Goal: Information Seeking & Learning: Learn about a topic

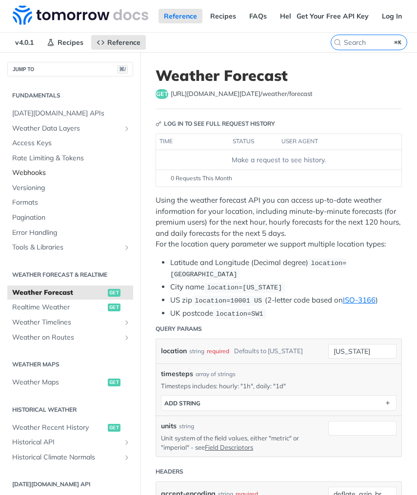
click at [61, 166] on link "Webhooks" at bounding box center [70, 173] width 126 height 15
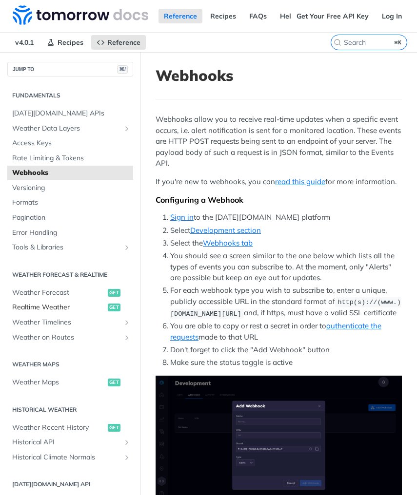
click at [58, 303] on span "Realtime Weather" at bounding box center [58, 308] width 93 height 10
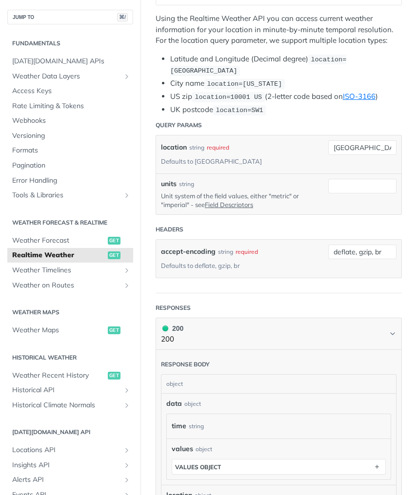
scroll to position [189, 0]
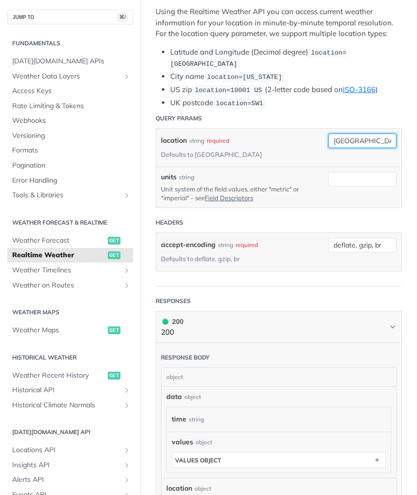
click at [359, 137] on input "toronto" at bounding box center [362, 140] width 68 height 15
type input "Lebanon, TN"
click at [280, 167] on div "units string Unit system of the field values, either "metric" or "imperial" - s…" at bounding box center [278, 187] width 245 height 40
click at [236, 194] on link "Field Descriptors" at bounding box center [229, 198] width 48 height 8
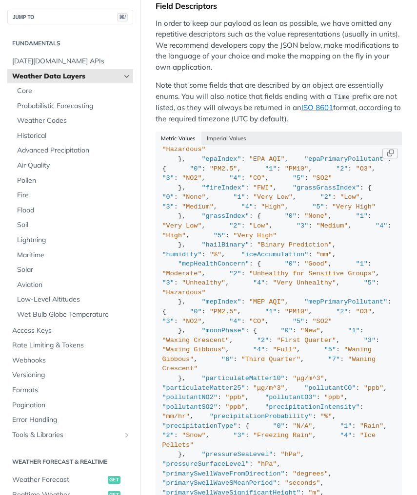
scroll to position [56, 0]
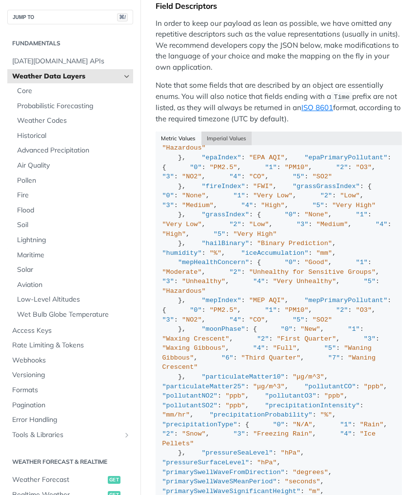
click at [220, 136] on button "Imperial Values" at bounding box center [226, 139] width 51 height 14
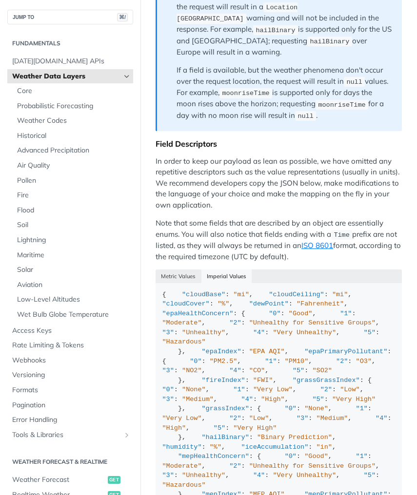
scroll to position [1165, 0]
click at [63, 59] on span "Tomorrow.io APIs" at bounding box center [71, 62] width 118 height 10
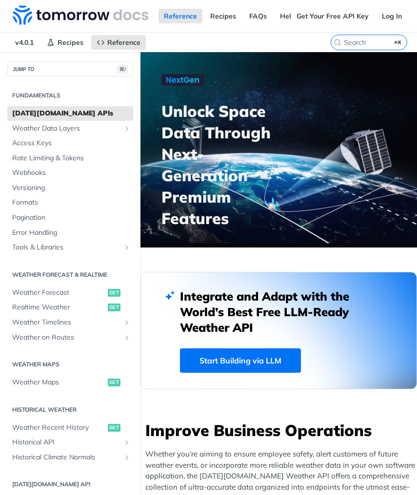
click at [63, 59] on div "JUMP TO ⌘/" at bounding box center [70, 64] width 140 height 24
click at [59, 41] on span "Recipes" at bounding box center [70, 42] width 26 height 9
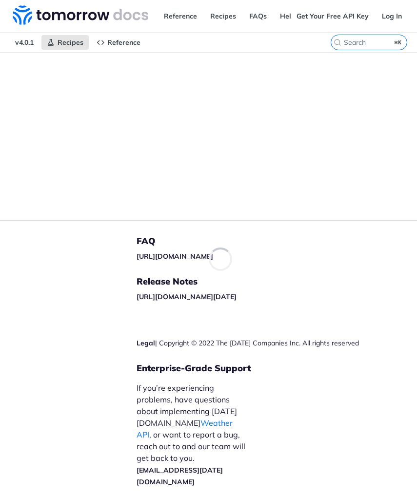
click at [26, 44] on span "v4.0.1" at bounding box center [24, 42] width 29 height 15
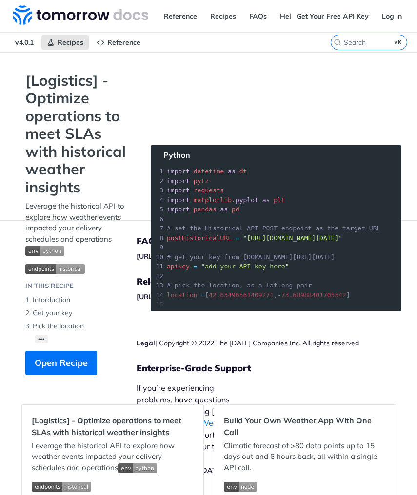
click at [56, 248] on img "Expand image" at bounding box center [44, 251] width 39 height 10
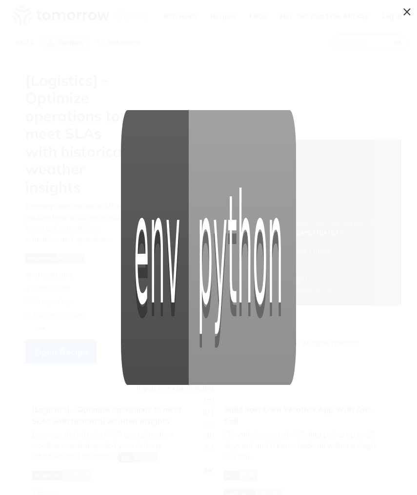
click at [66, 230] on span "Collapse image" at bounding box center [208, 247] width 417 height 495
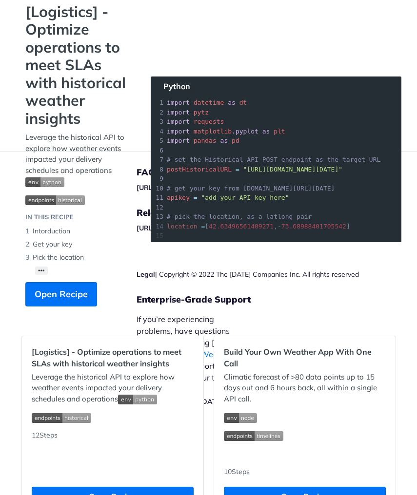
scroll to position [71, 0]
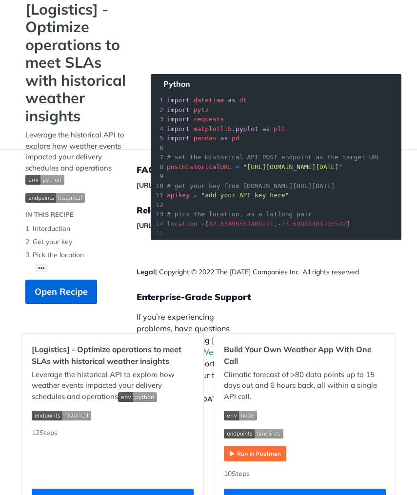
click at [70, 291] on span "Open Recipe" at bounding box center [61, 291] width 53 height 13
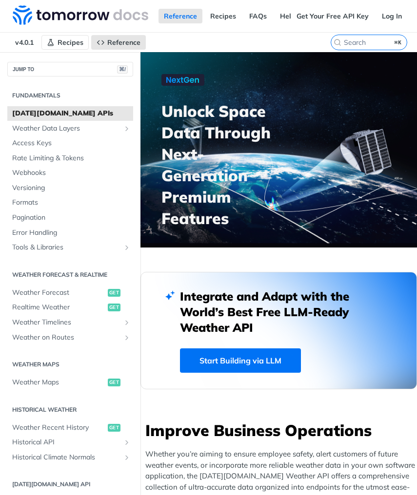
click at [65, 42] on span "Recipes" at bounding box center [70, 42] width 26 height 9
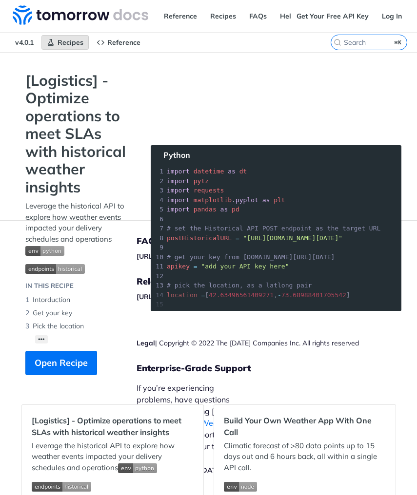
click at [65, 42] on span "Recipes" at bounding box center [70, 42] width 26 height 9
click at [188, 19] on link "Reference" at bounding box center [180, 16] width 44 height 15
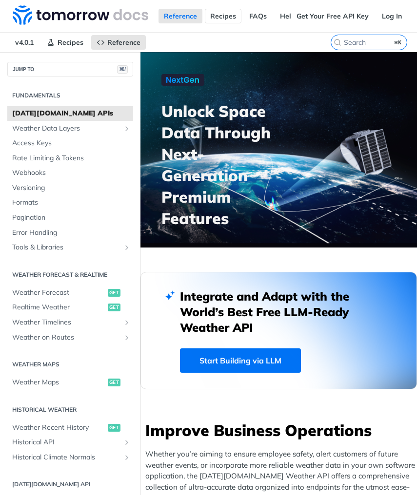
click at [228, 20] on link "Recipes" at bounding box center [223, 16] width 37 height 15
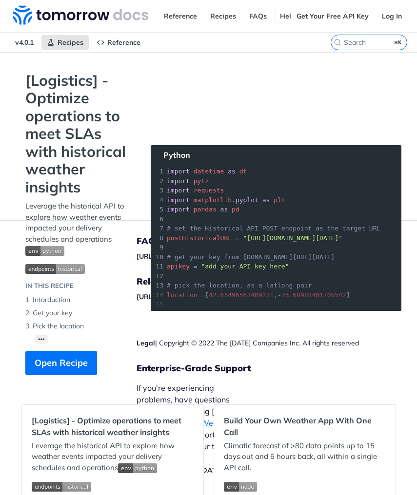
click at [280, 18] on link "Help Center" at bounding box center [299, 16] width 50 height 15
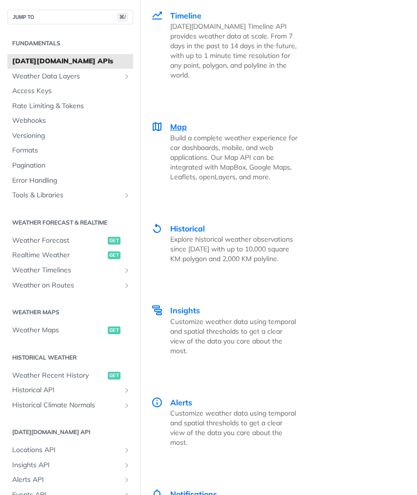
scroll to position [2828, 0]
click at [173, 121] on span "Map" at bounding box center [178, 126] width 17 height 10
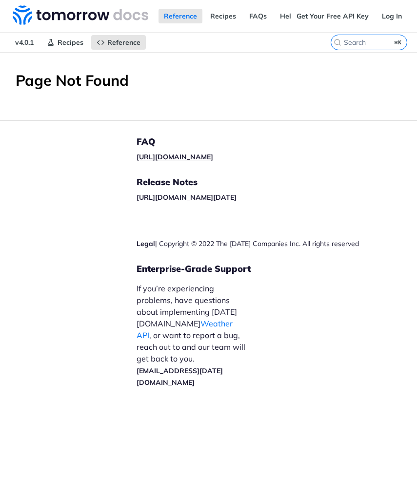
click at [208, 156] on link "[URL][DOMAIN_NAME]" at bounding box center [174, 156] width 76 height 9
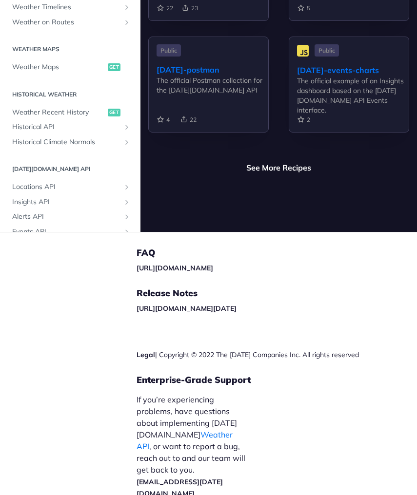
scroll to position [2, 0]
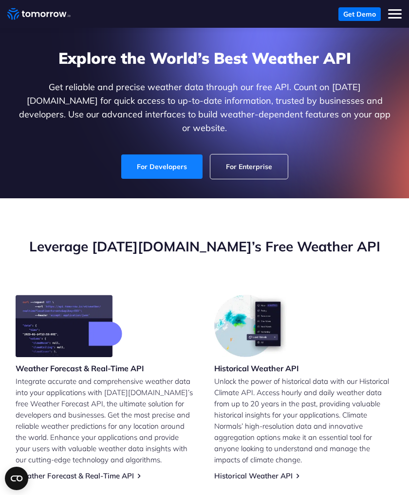
click at [187, 154] on link "For Developers" at bounding box center [161, 166] width 81 height 24
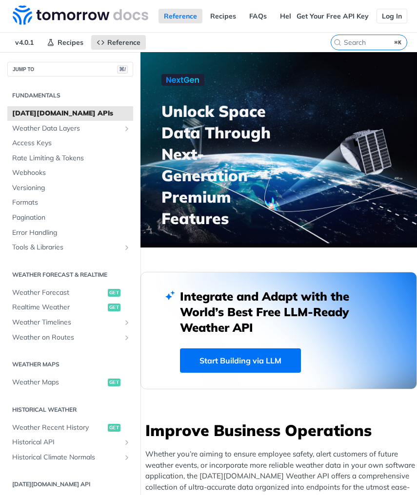
click at [387, 14] on link "Log In" at bounding box center [391, 16] width 31 height 15
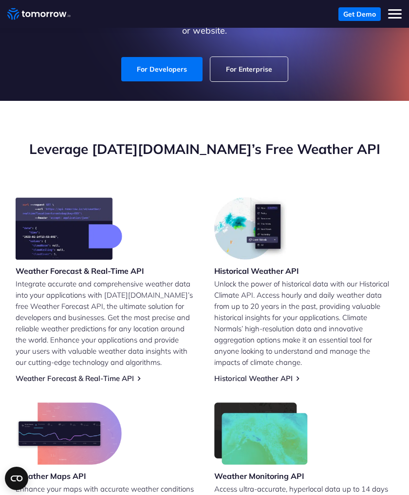
scroll to position [107, 0]
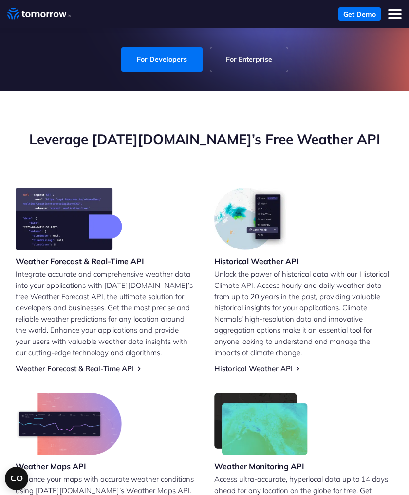
click at [84, 213] on img at bounding box center [69, 219] width 107 height 62
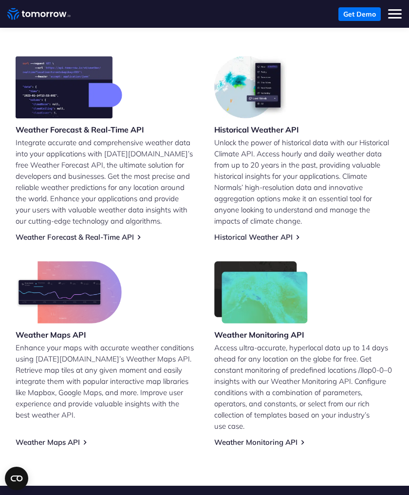
scroll to position [246, 0]
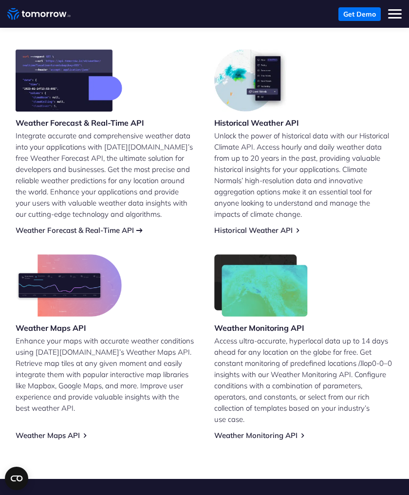
click at [84, 226] on link "Weather Forecast & Real-Time API" at bounding box center [75, 230] width 118 height 9
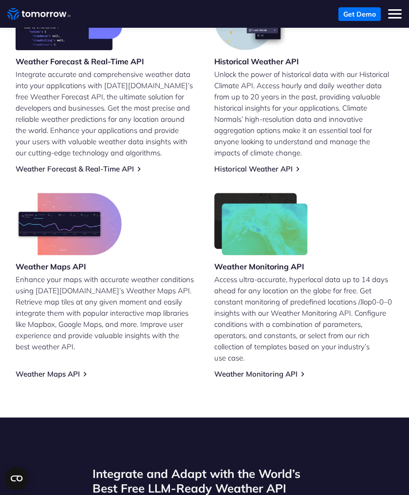
scroll to position [306, 0]
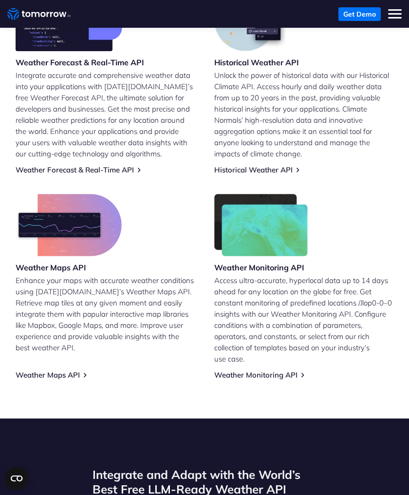
click at [253, 209] on img at bounding box center [261, 225] width 94 height 62
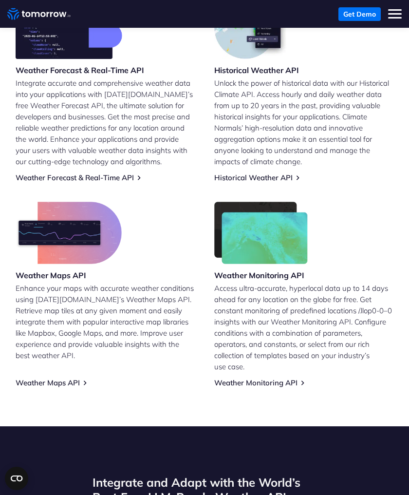
scroll to position [298, 0]
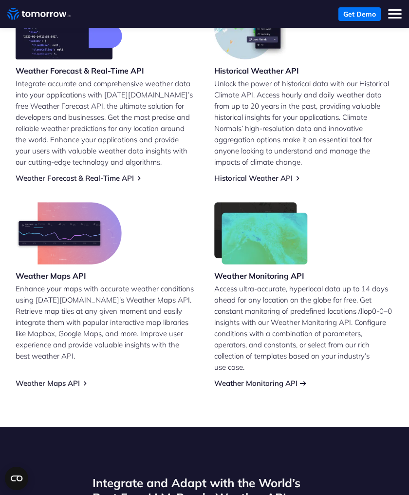
click at [242, 379] on link "Weather Monitoring API" at bounding box center [255, 383] width 83 height 9
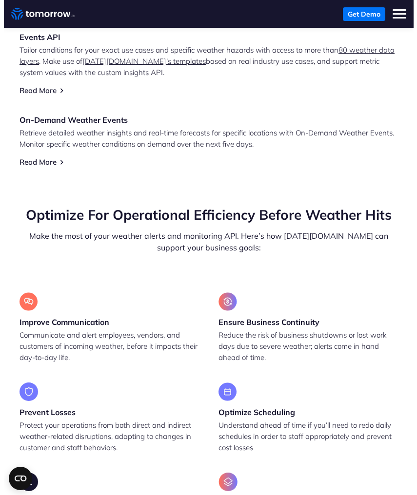
scroll to position [1063, 0]
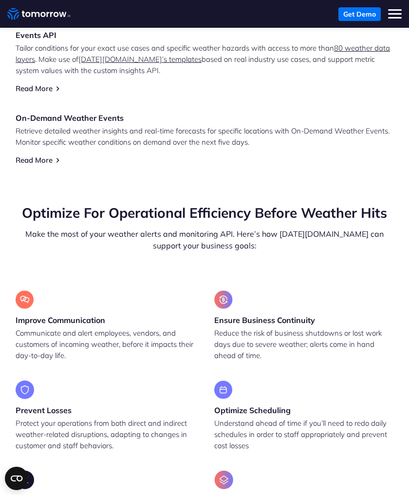
click at [390, 12] on button "Toggle mobile menu" at bounding box center [395, 14] width 14 height 14
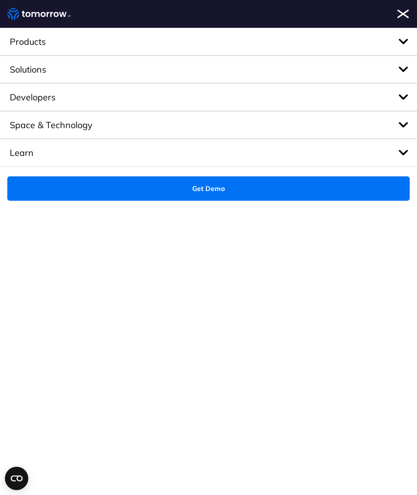
click at [290, 77] on span "Solutions" at bounding box center [208, 70] width 417 height 28
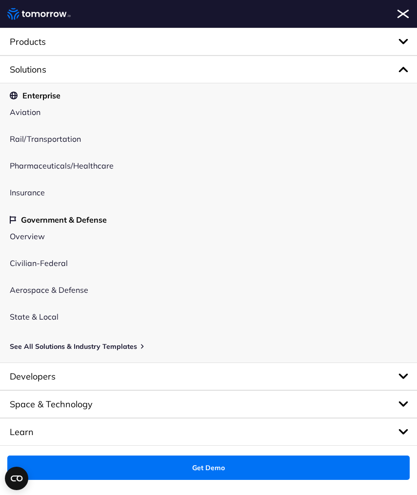
click at [59, 372] on span "Developers" at bounding box center [208, 376] width 417 height 28
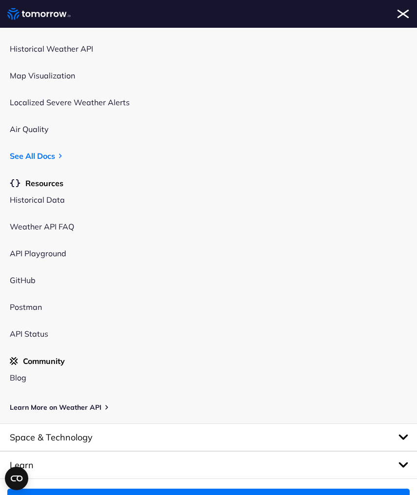
scroll to position [145, 0]
click at [29, 334] on link "API Status" at bounding box center [29, 334] width 38 height 10
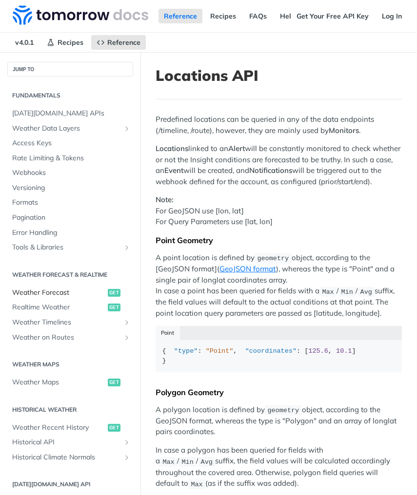
scroll to position [144, 0]
